Goal: Information Seeking & Learning: Check status

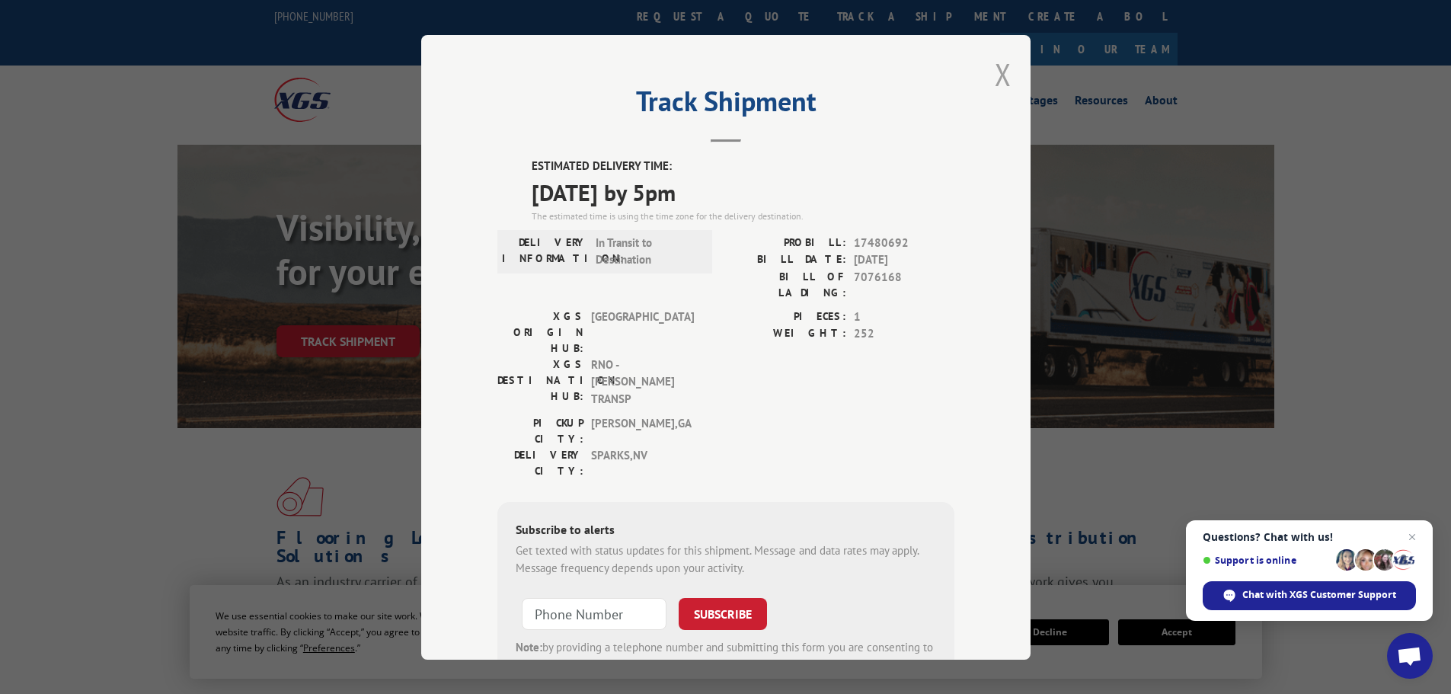
click at [996, 73] on button "Close modal" at bounding box center [1002, 74] width 17 height 40
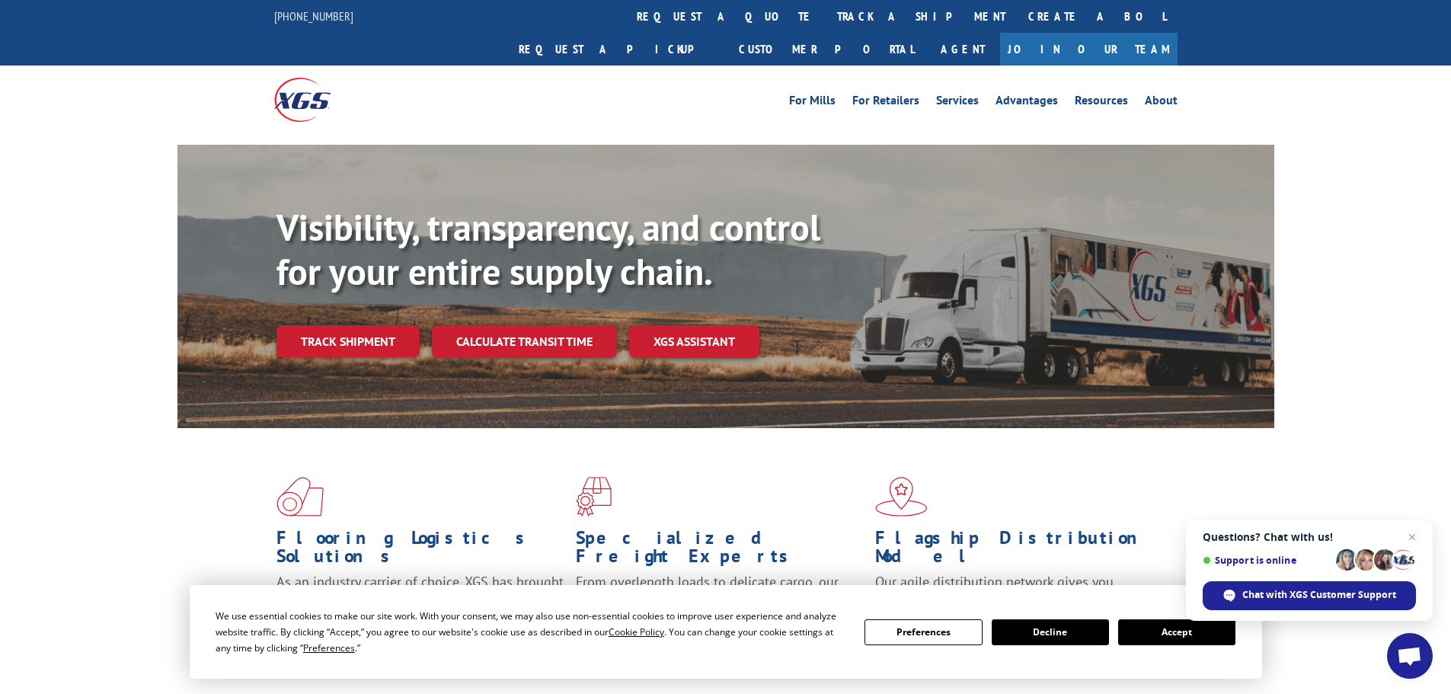
drag, startPoint x: 682, startPoint y: 11, endPoint x: 682, endPoint y: 19, distance: 8.4
click at [825, 11] on link "track a shipment" at bounding box center [920, 16] width 191 height 33
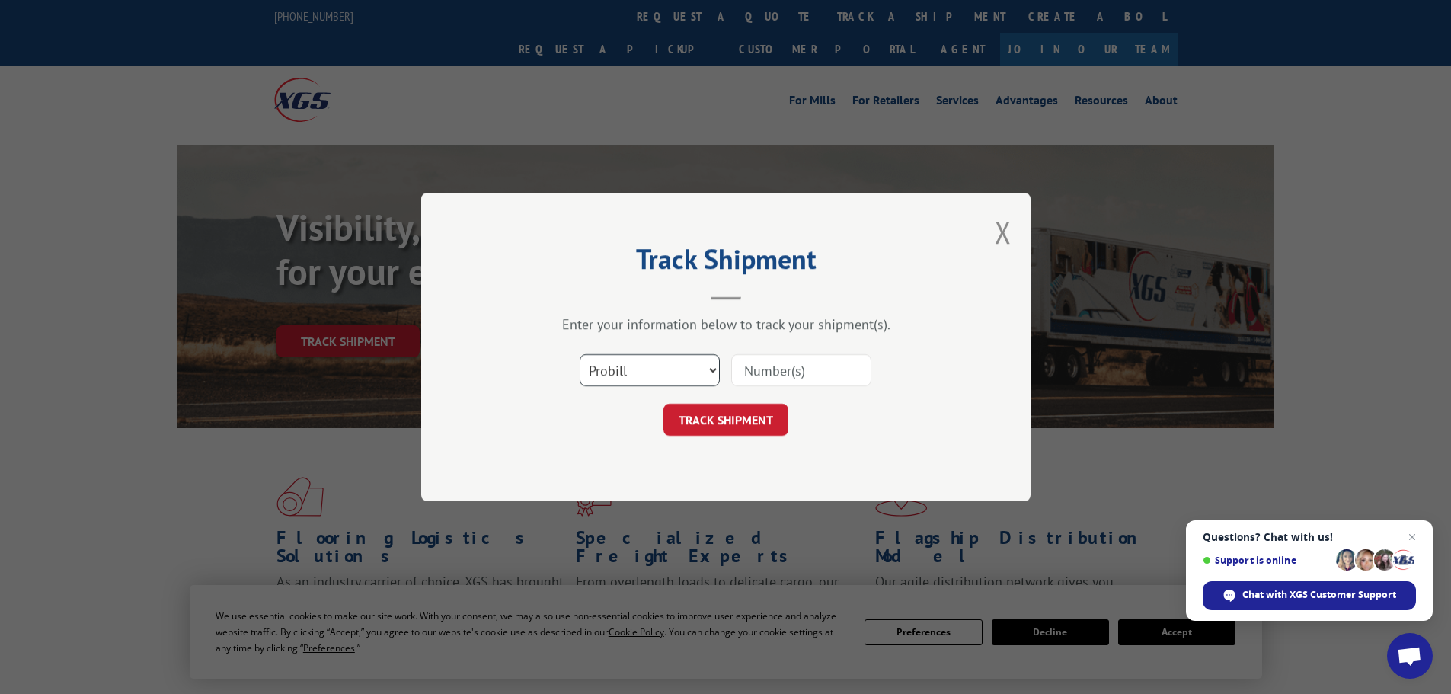
click at [641, 371] on select "Select category... Probill BOL PO" at bounding box center [649, 370] width 140 height 32
select select "bol"
click at [579, 354] on select "Select category... Probill BOL PO" at bounding box center [649, 370] width 140 height 32
click at [782, 376] on input at bounding box center [801, 370] width 140 height 32
paste input "7072666"
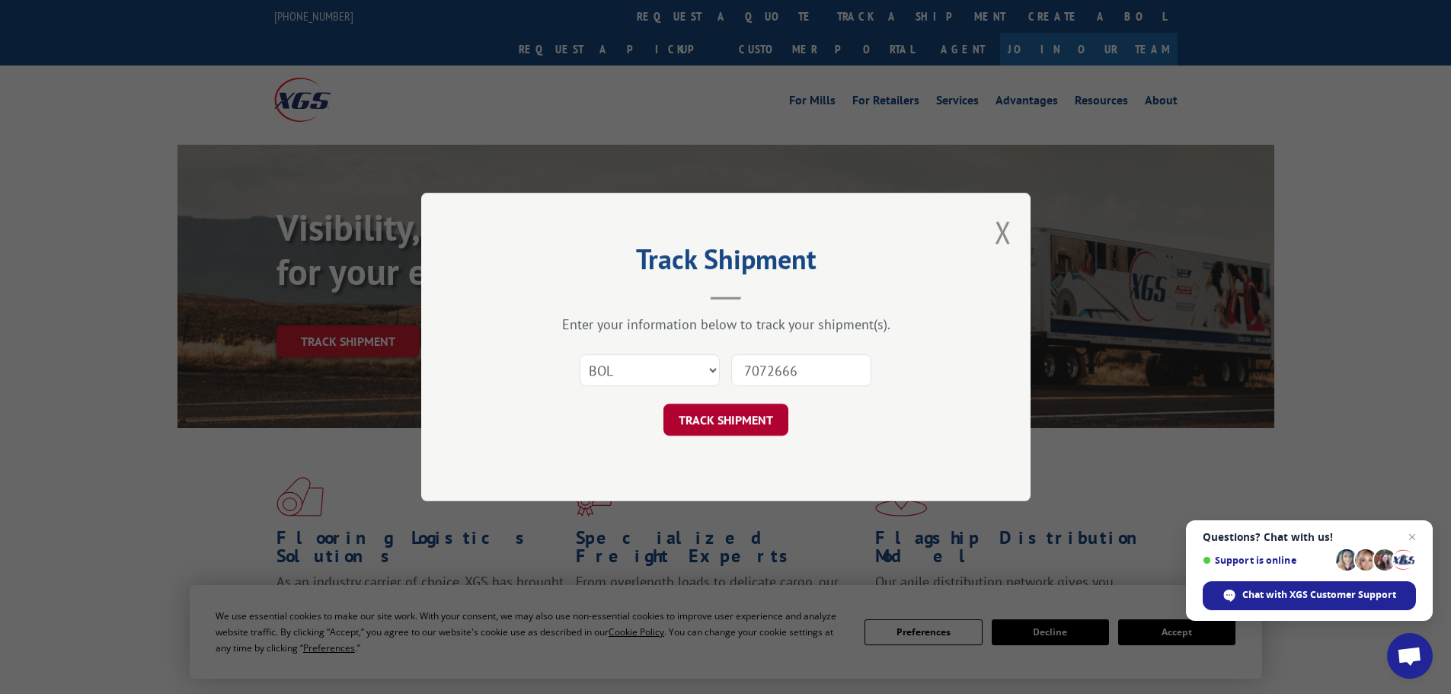
type input "7072666"
click at [709, 417] on button "TRACK SHIPMENT" at bounding box center [725, 420] width 125 height 32
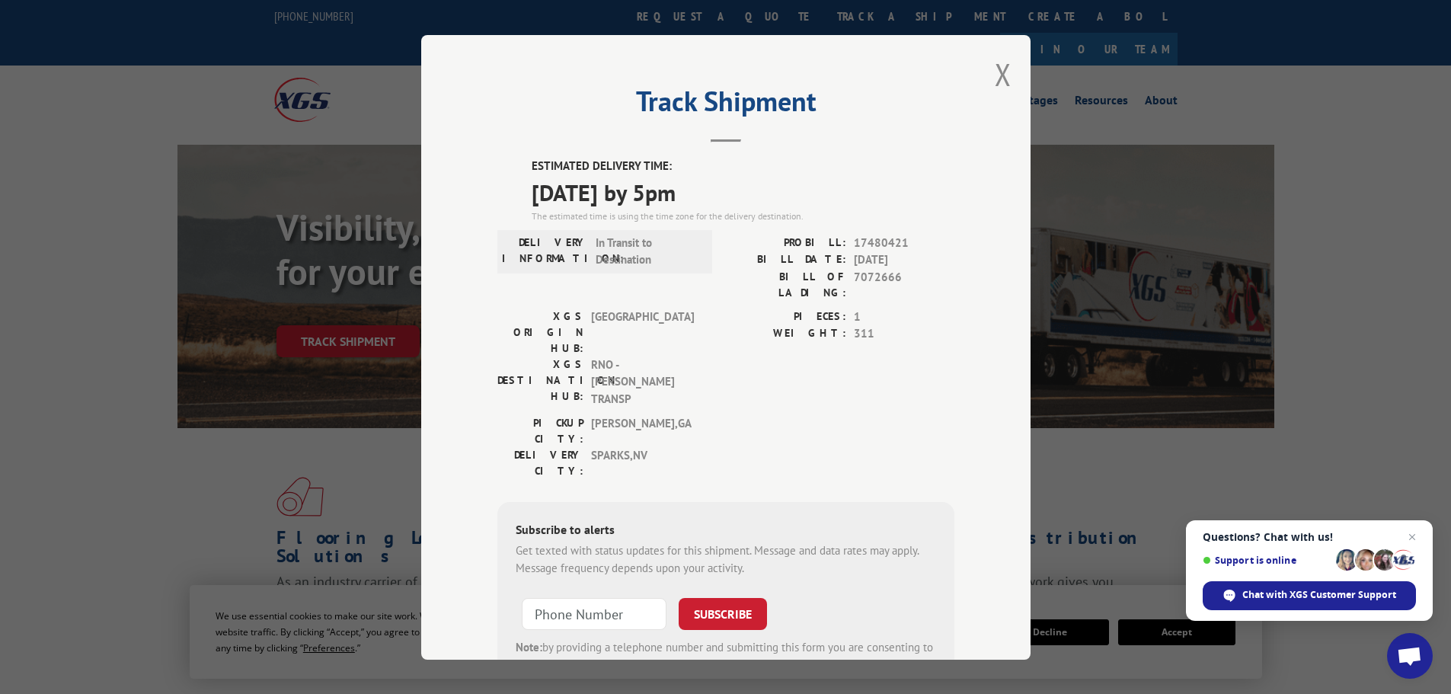
drag, startPoint x: 997, startPoint y: 72, endPoint x: 970, endPoint y: 74, distance: 26.7
click at [997, 72] on button "Close modal" at bounding box center [1002, 74] width 17 height 40
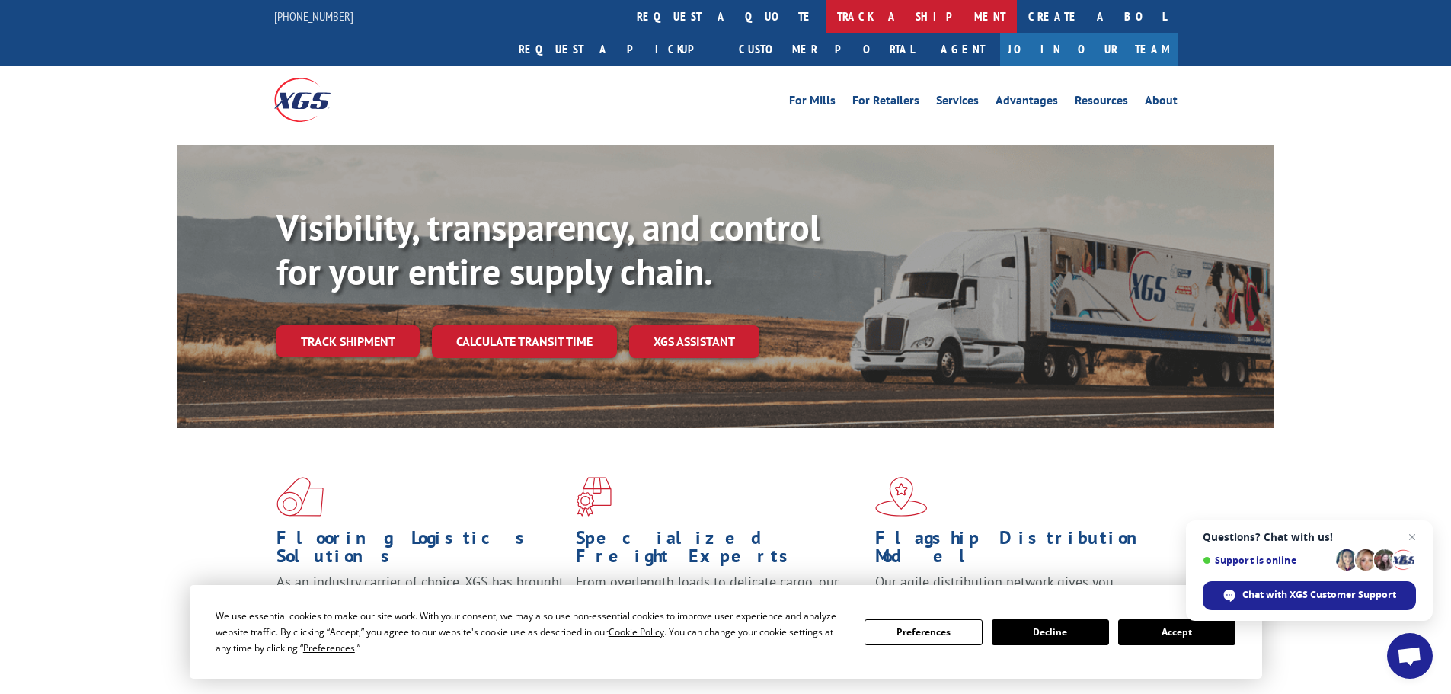
click at [825, 18] on link "track a shipment" at bounding box center [920, 16] width 191 height 33
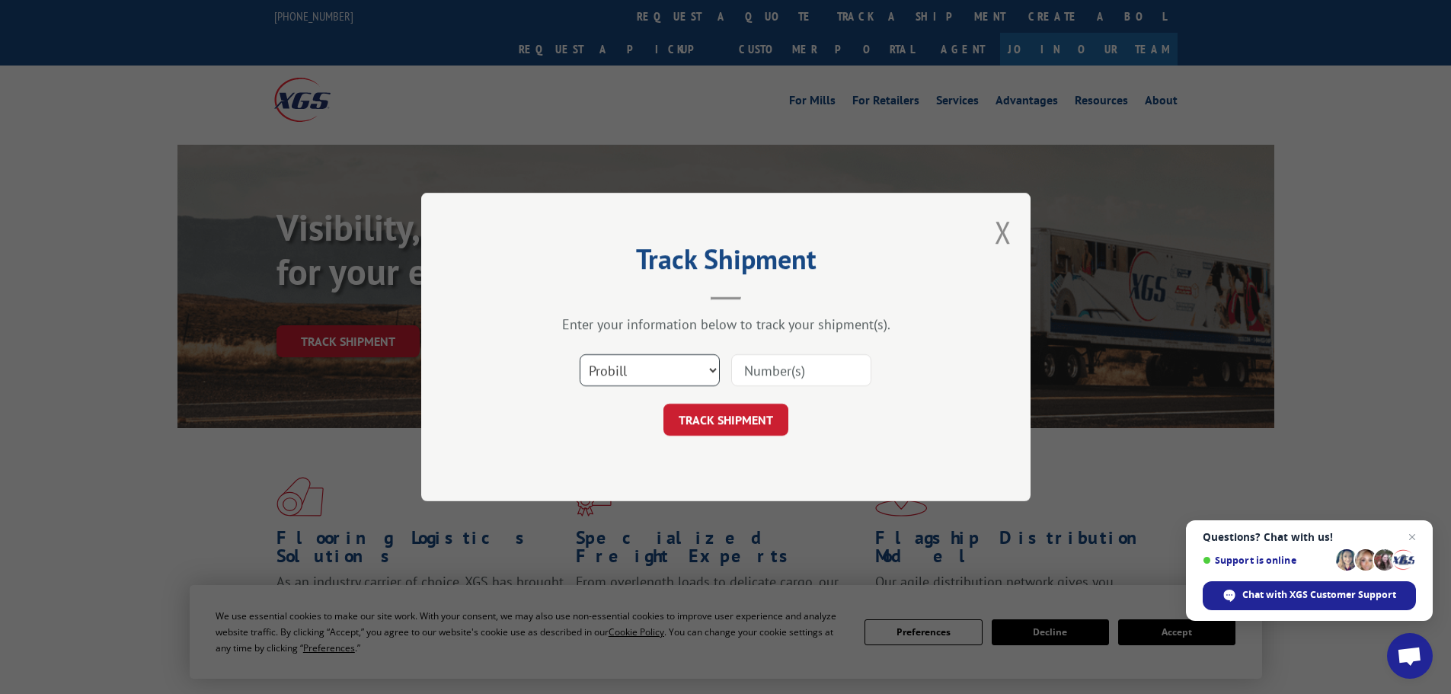
click at [650, 382] on select "Select category... Probill BOL PO" at bounding box center [649, 370] width 140 height 32
select select "bol"
click at [579, 354] on select "Select category... Probill BOL PO" at bounding box center [649, 370] width 140 height 32
click at [762, 361] on input at bounding box center [801, 370] width 140 height 32
paste input "7082384"
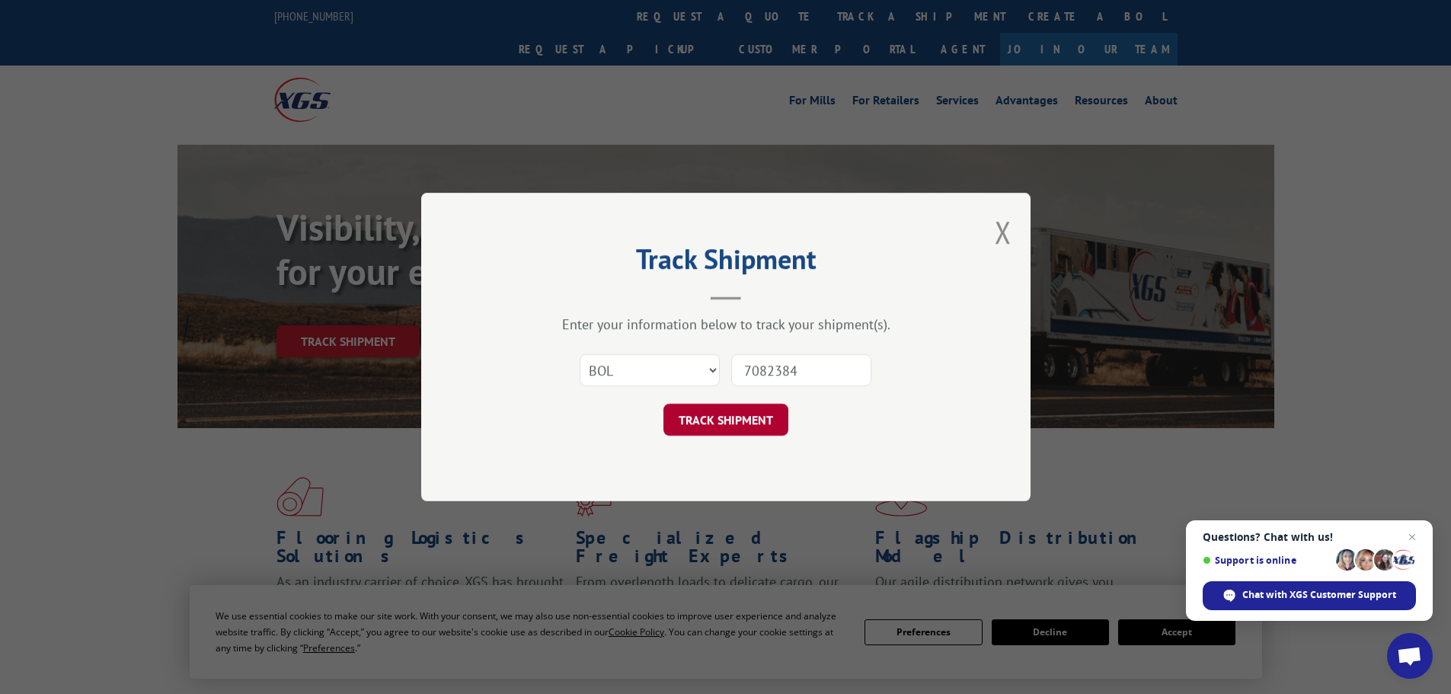
type input "7082384"
click at [724, 421] on button "TRACK SHIPMENT" at bounding box center [725, 420] width 125 height 32
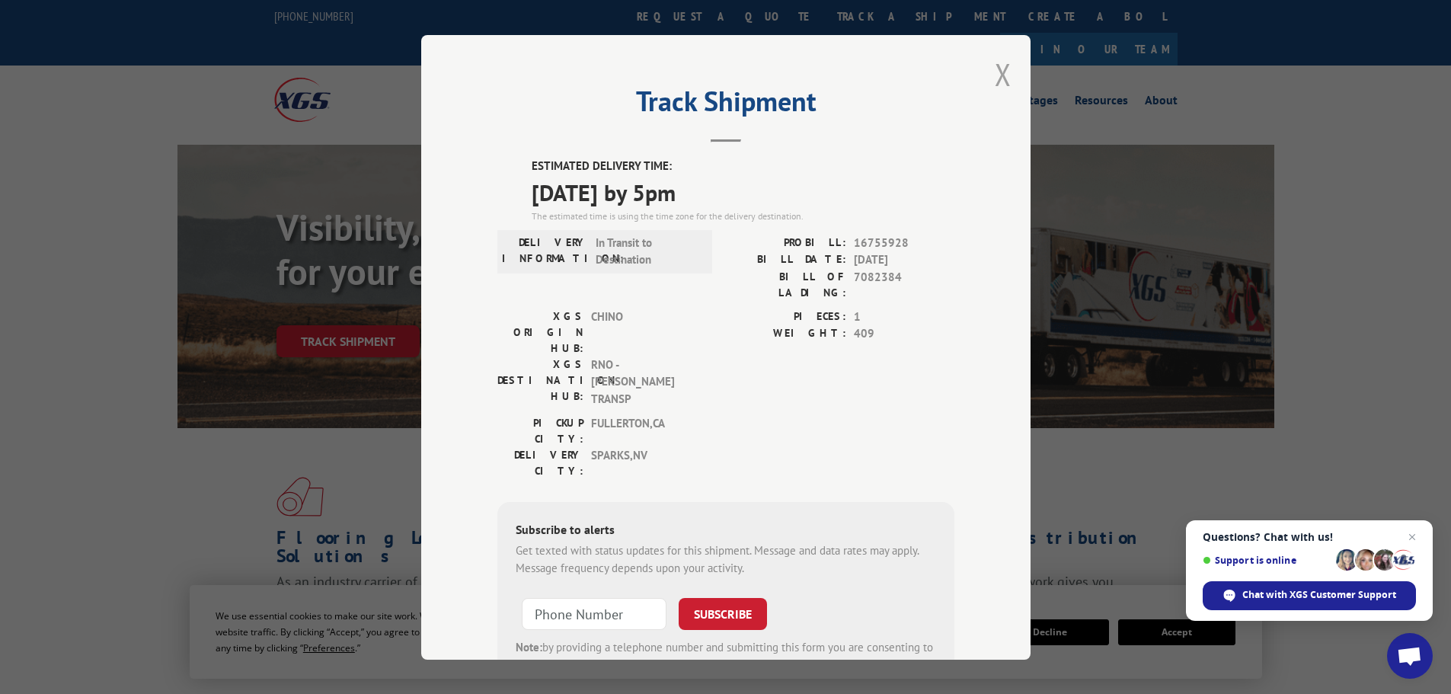
click at [994, 70] on button "Close modal" at bounding box center [1002, 74] width 17 height 40
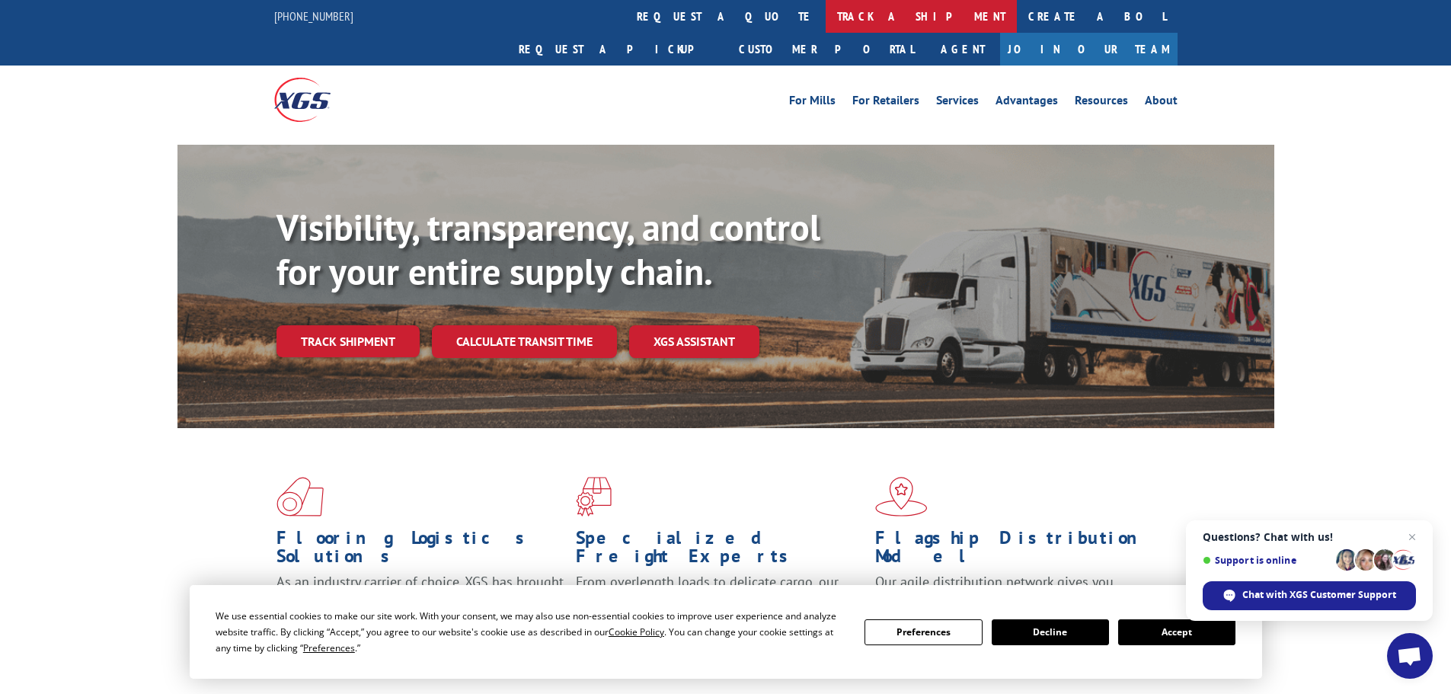
click at [825, 9] on link "track a shipment" at bounding box center [920, 16] width 191 height 33
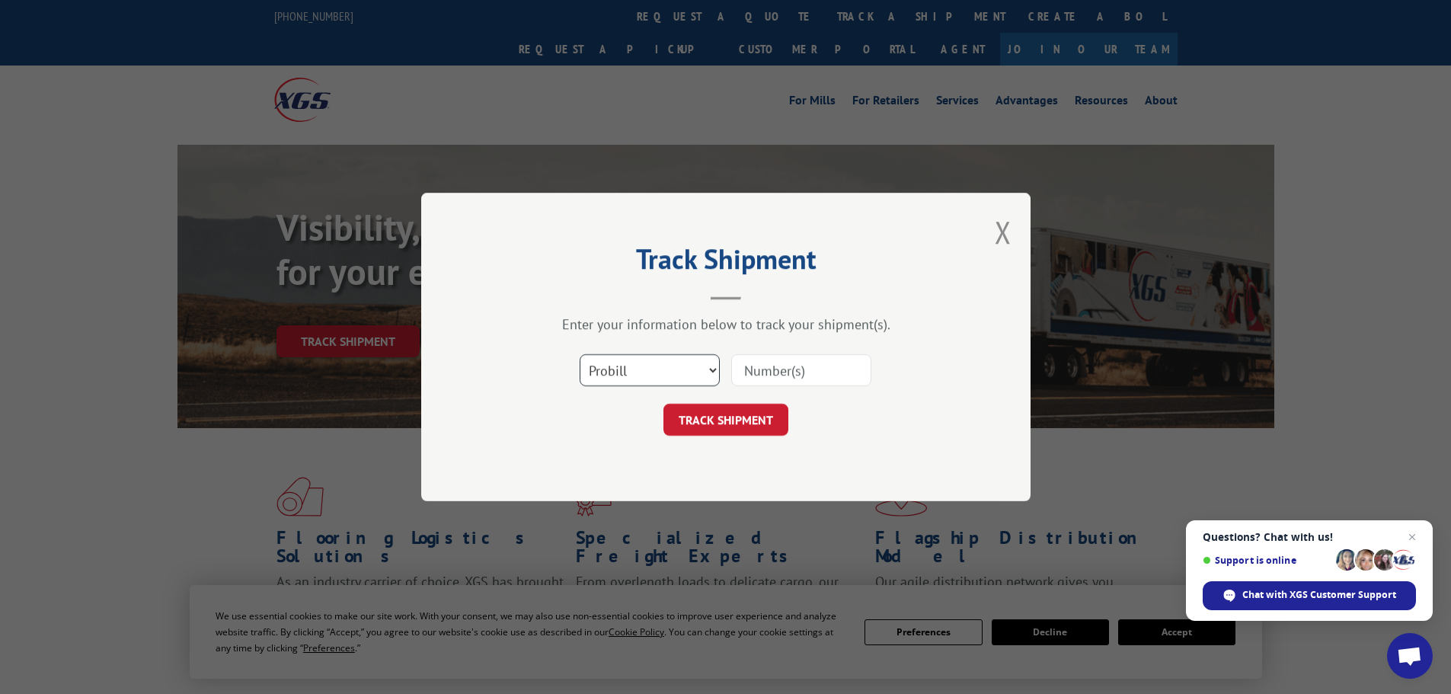
click at [646, 363] on select "Select category... Probill BOL PO" at bounding box center [649, 370] width 140 height 32
select select "bol"
click at [579, 354] on select "Select category... Probill BOL PO" at bounding box center [649, 370] width 140 height 32
click at [751, 369] on input at bounding box center [801, 370] width 140 height 32
paste input "5615744"
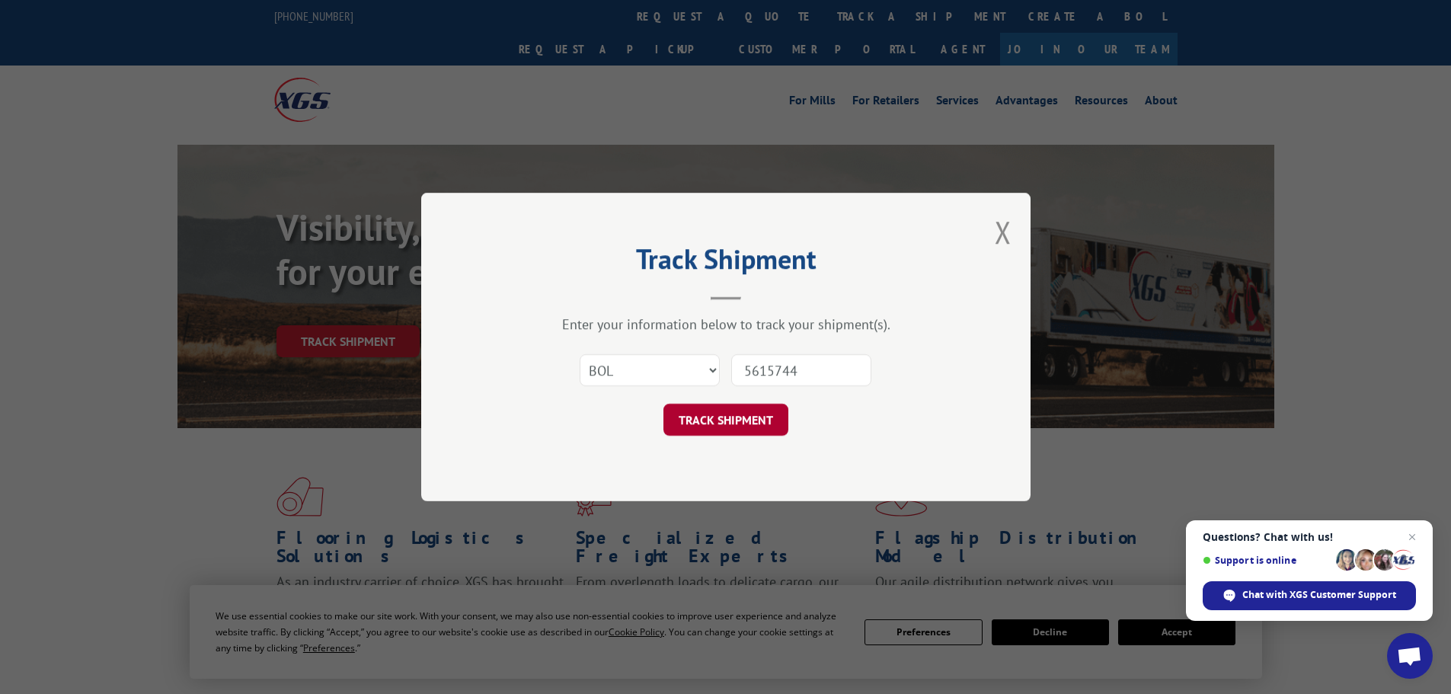
type input "5615744"
click at [731, 428] on button "TRACK SHIPMENT" at bounding box center [725, 420] width 125 height 32
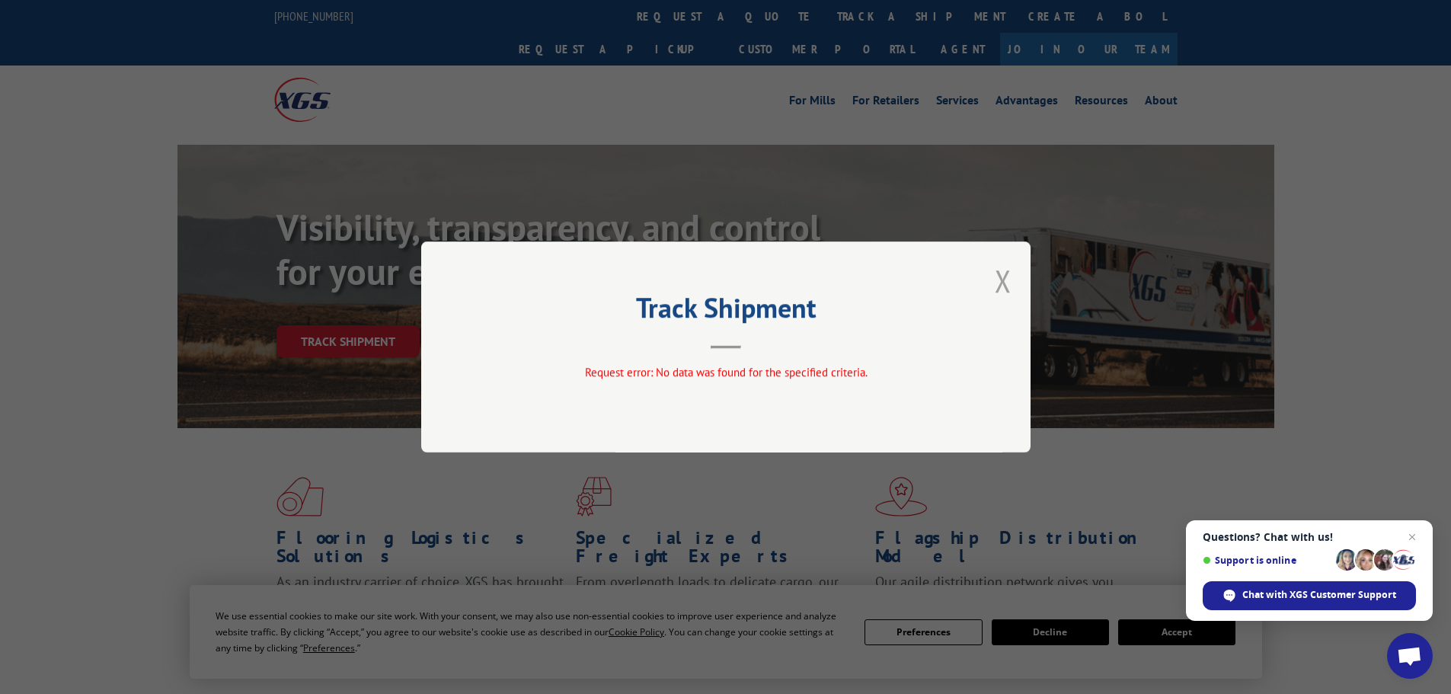
click at [998, 273] on button "Close modal" at bounding box center [1002, 280] width 17 height 40
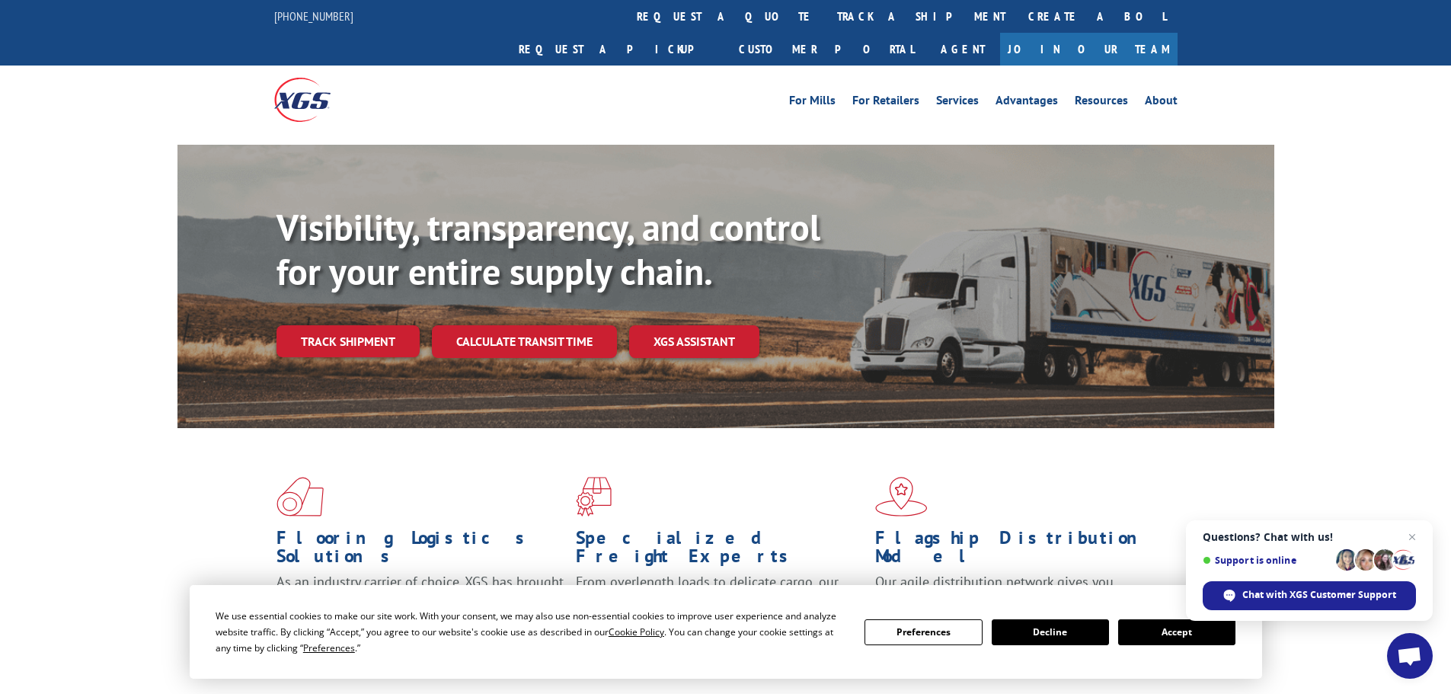
click at [825, 14] on link "track a shipment" at bounding box center [920, 16] width 191 height 33
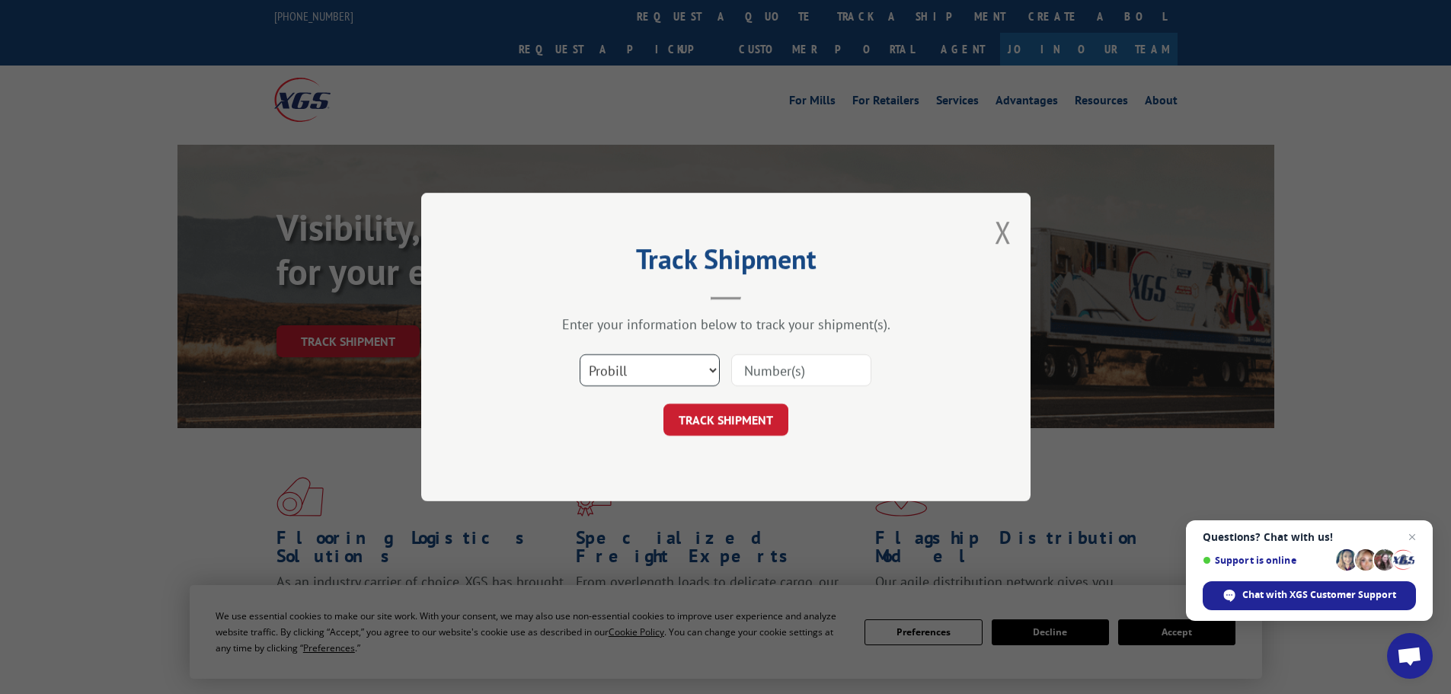
click at [664, 379] on select "Select category... Probill BOL PO" at bounding box center [649, 370] width 140 height 32
select select "bol"
click at [579, 354] on select "Select category... Probill BOL PO" at bounding box center [649, 370] width 140 height 32
click at [802, 364] on input at bounding box center [801, 370] width 140 height 32
paste input "5606230"
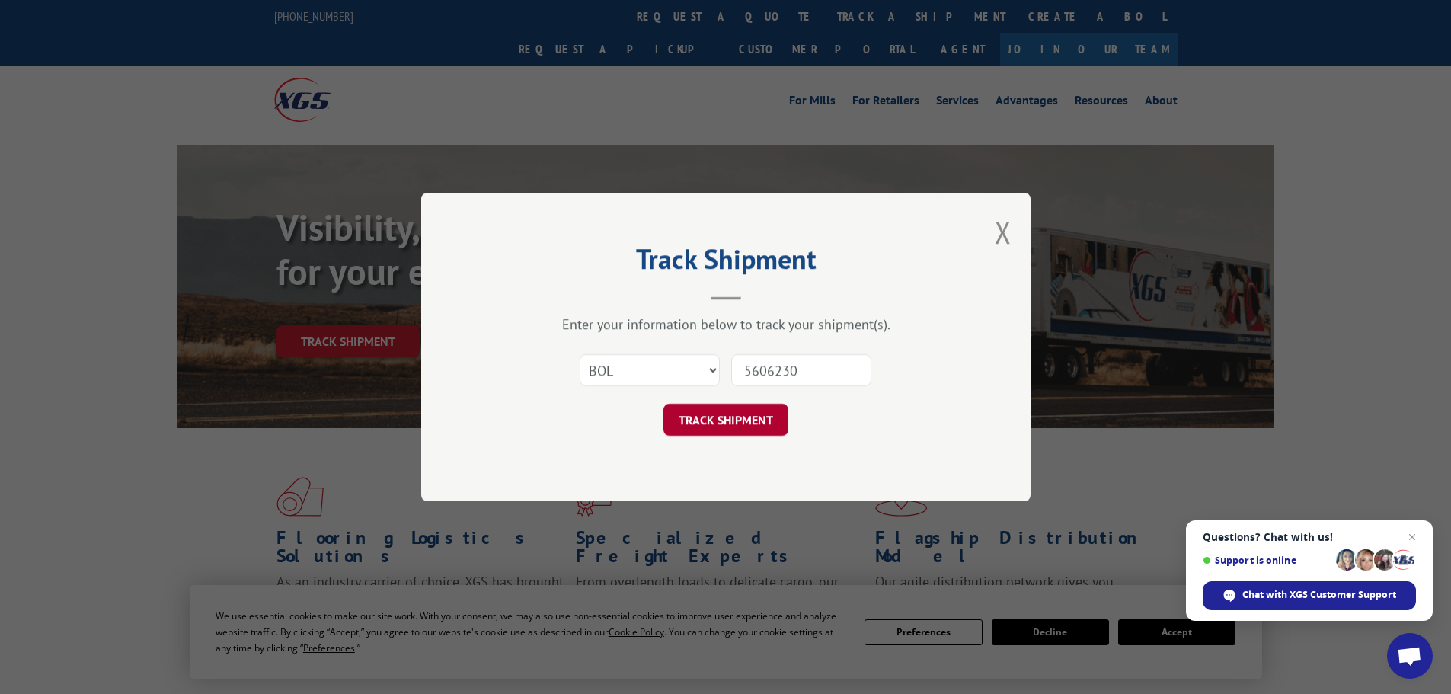
type input "5606230"
click at [736, 421] on button "TRACK SHIPMENT" at bounding box center [725, 420] width 125 height 32
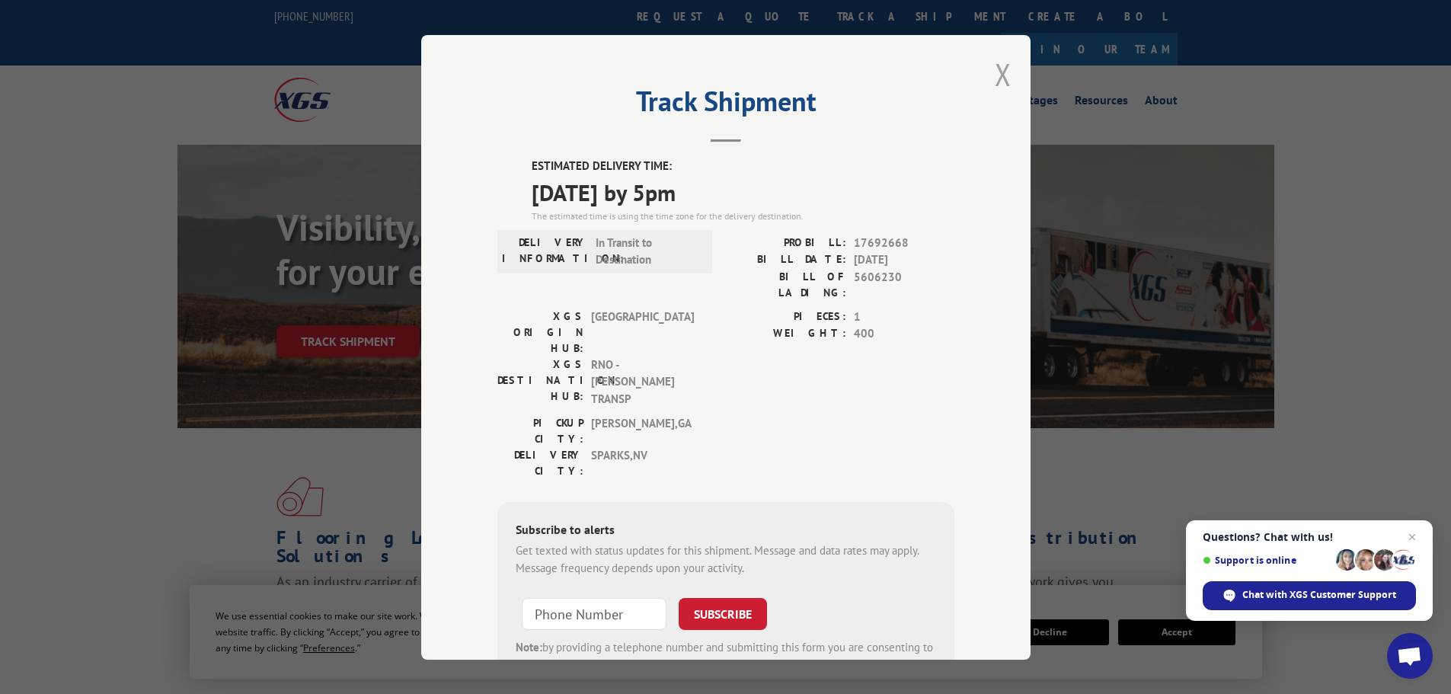
click at [994, 72] on button "Close modal" at bounding box center [1002, 74] width 17 height 40
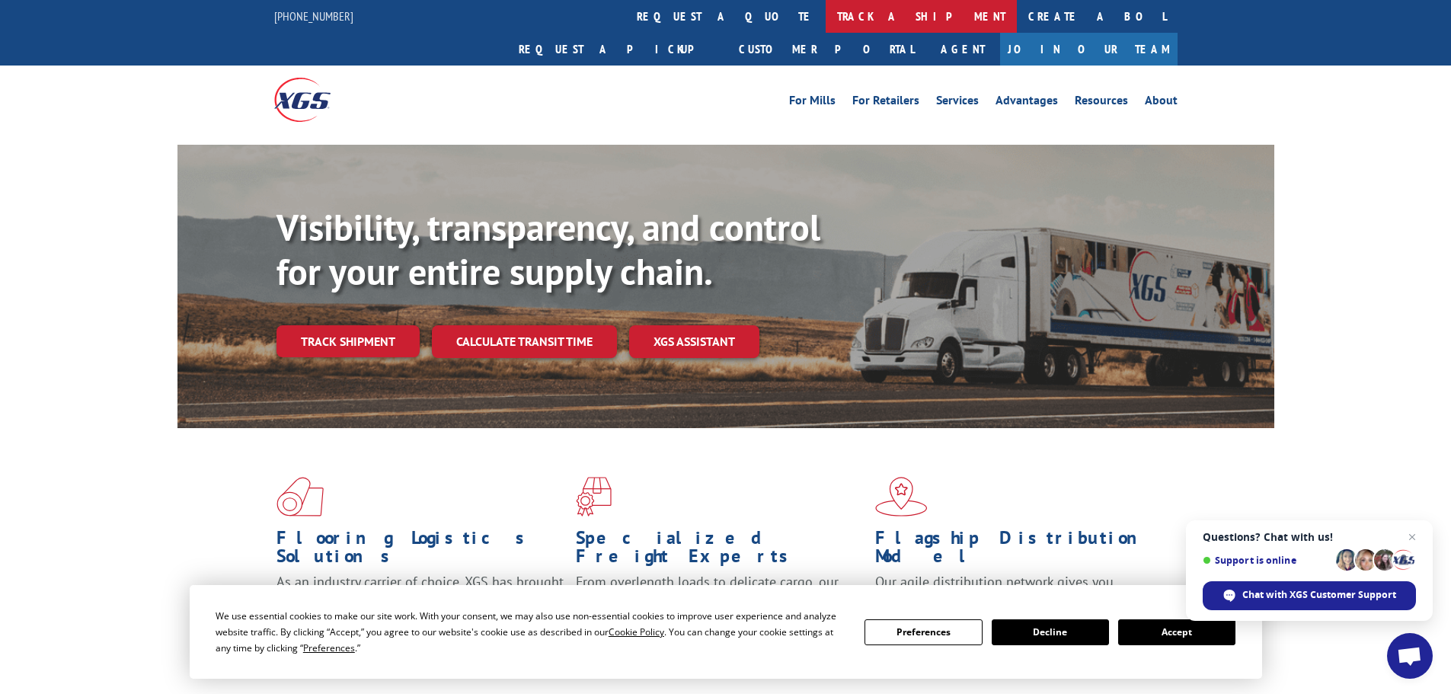
click at [825, 16] on link "track a shipment" at bounding box center [920, 16] width 191 height 33
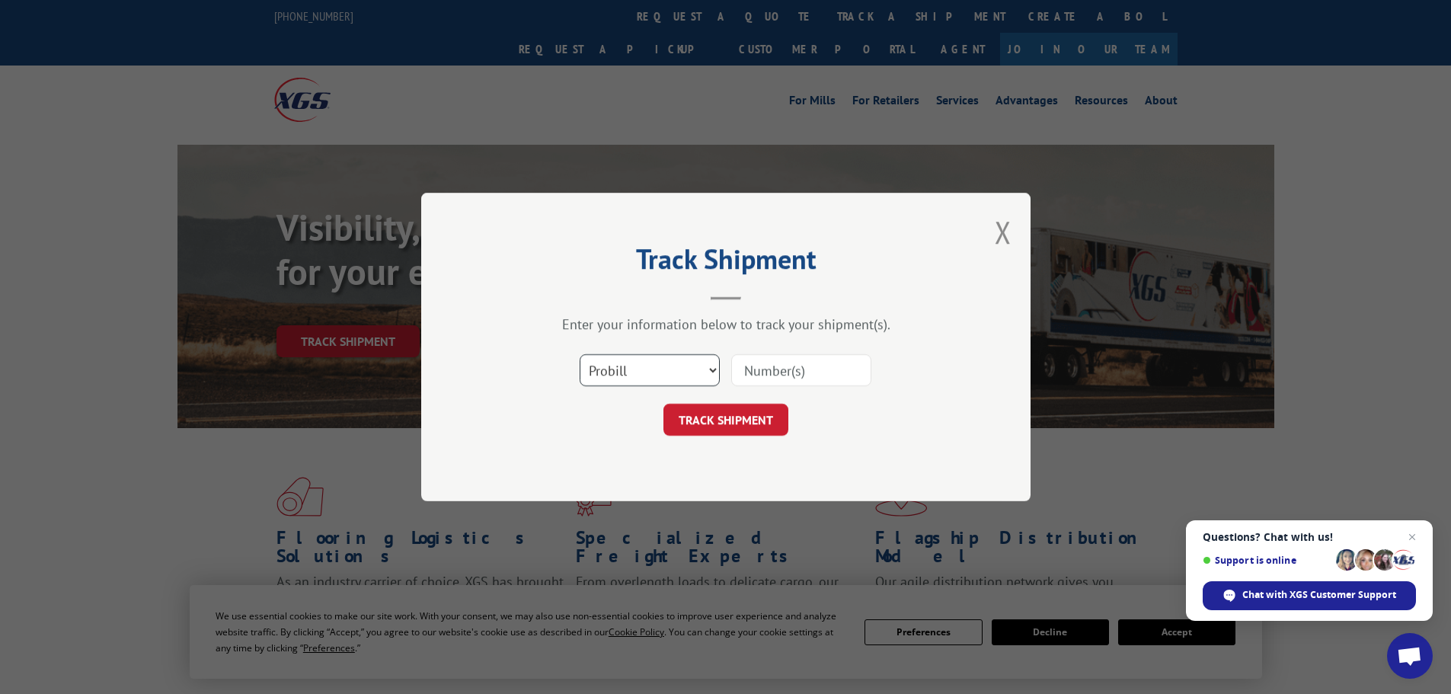
click at [611, 359] on select "Select category... Probill BOL PO" at bounding box center [649, 370] width 140 height 32
select select "bol"
click at [579, 354] on select "Select category... Probill BOL PO" at bounding box center [649, 370] width 140 height 32
click at [806, 369] on input at bounding box center [801, 370] width 140 height 32
paste input "480328"
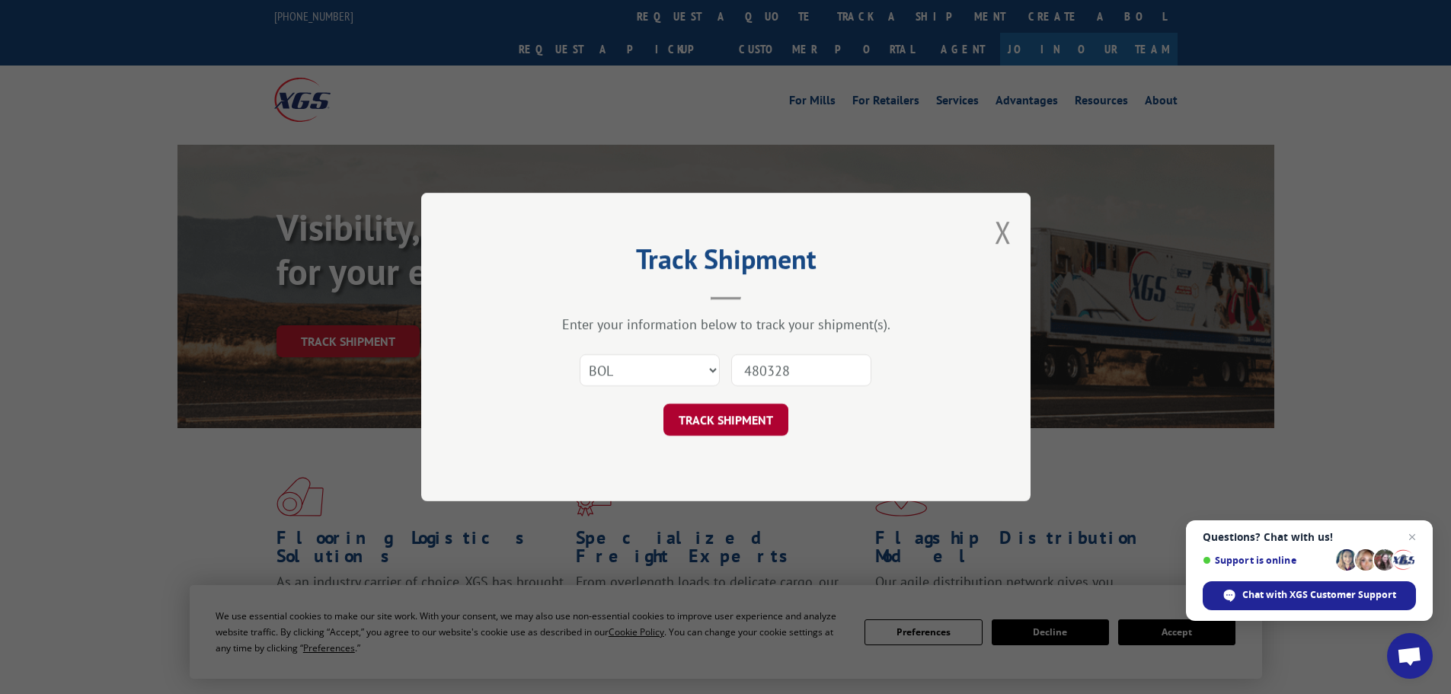
type input "480328"
click at [708, 423] on button "TRACK SHIPMENT" at bounding box center [725, 420] width 125 height 32
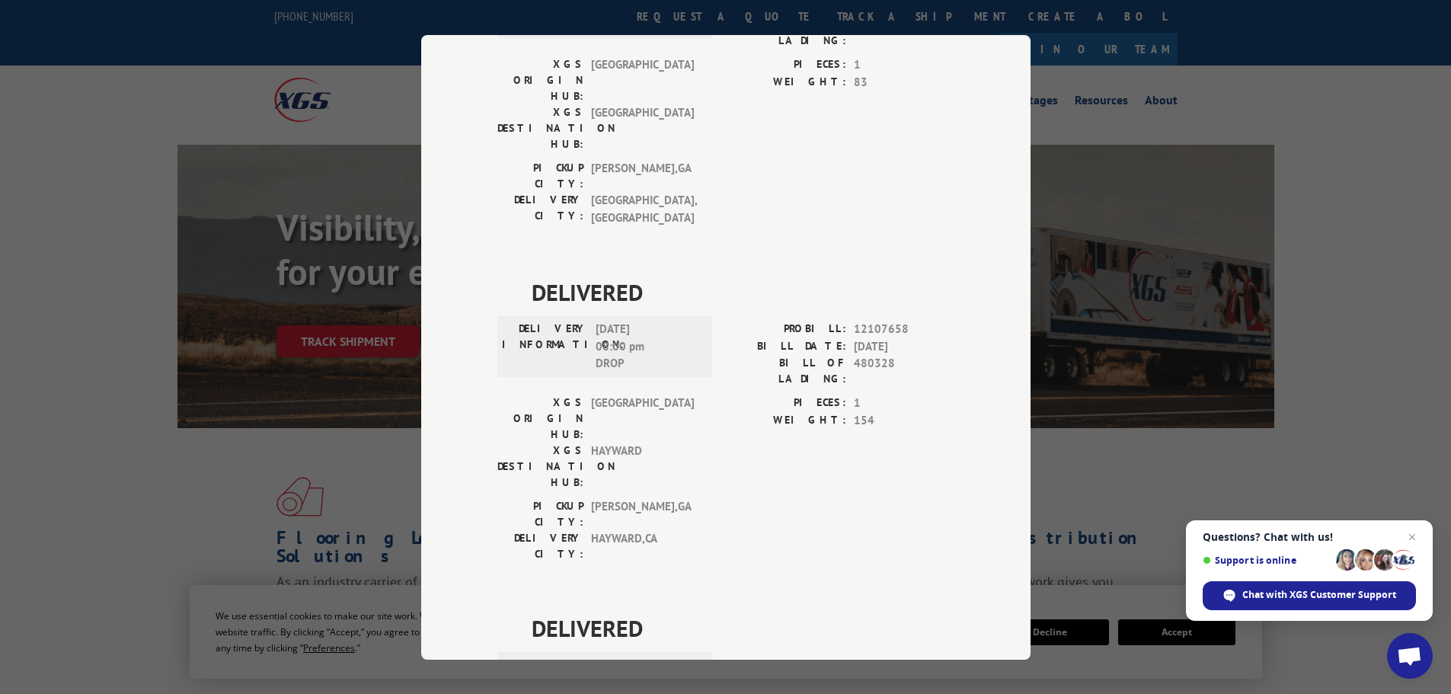
scroll to position [1599, 0]
